Goal: Download file/media

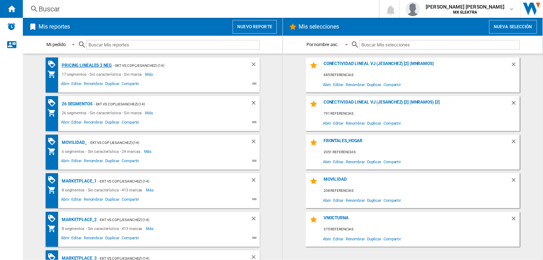
click at [87, 64] on div "Pricing lineales 3 neg" at bounding box center [86, 65] width 52 height 9
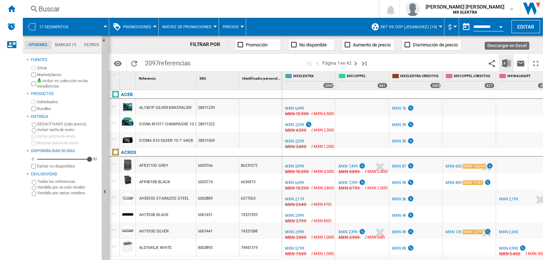
click at [507, 64] on img "Descargar en Excel" at bounding box center [507, 63] width 9 height 9
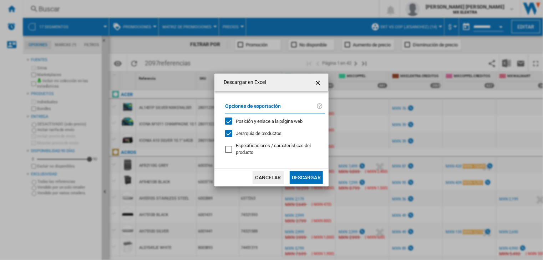
click at [300, 180] on button "Descargar" at bounding box center [306, 177] width 33 height 13
